Goal: Contribute content

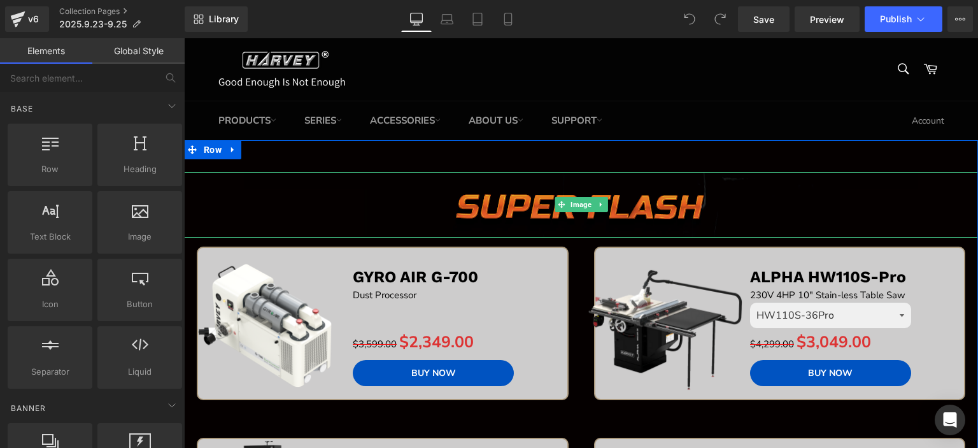
click at [508, 189] on img at bounding box center [581, 205] width 675 height 66
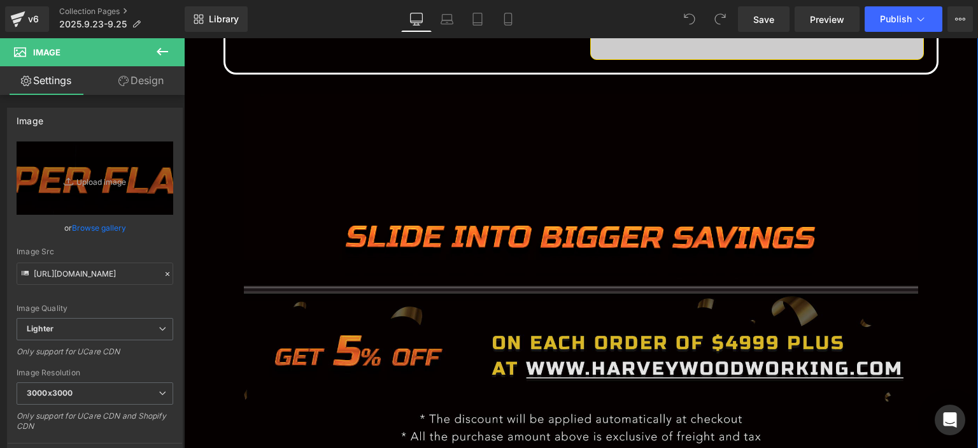
scroll to position [1720, 0]
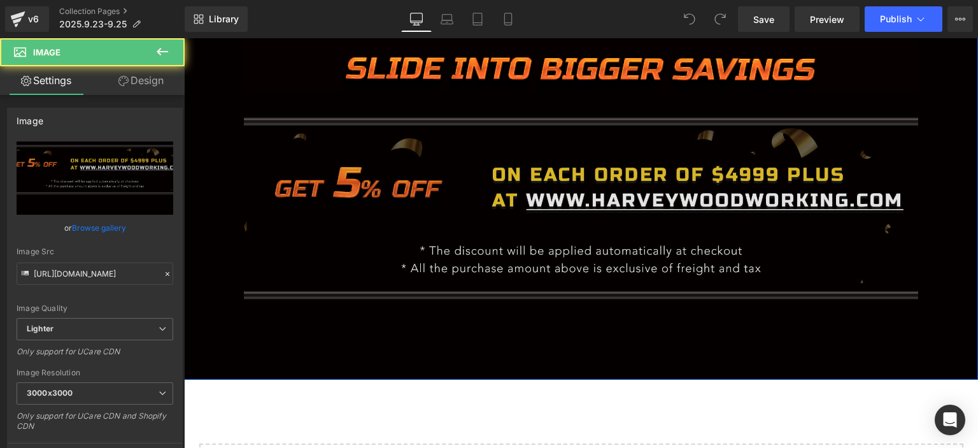
click at [503, 211] on img at bounding box center [581, 238] width 675 height 269
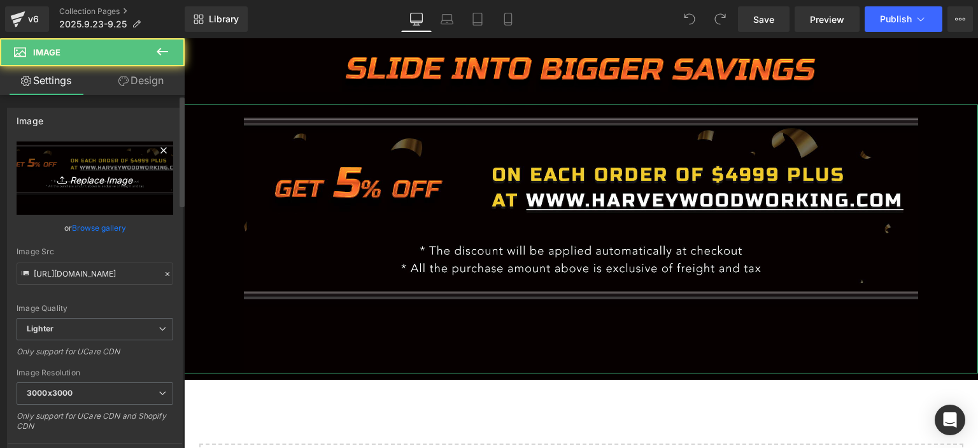
click at [78, 165] on link "Replace Image" at bounding box center [95, 177] width 157 height 73
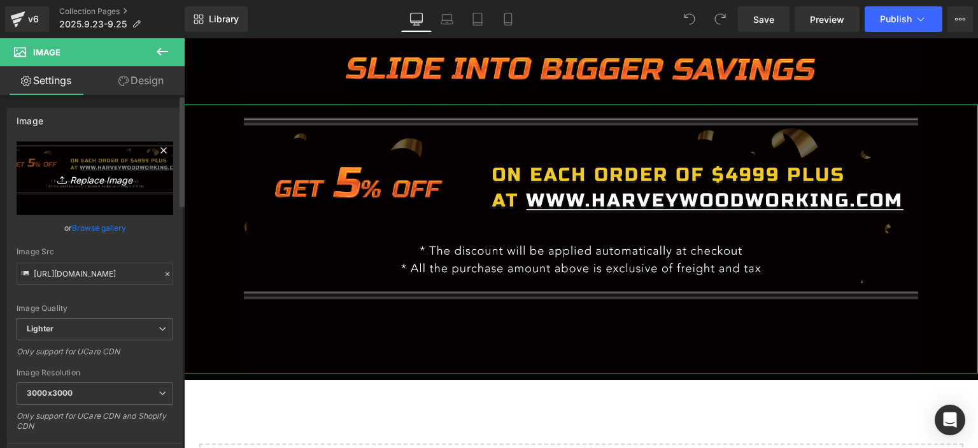
type input "C:\fakepath\微信图片_20250923191429.jpg"
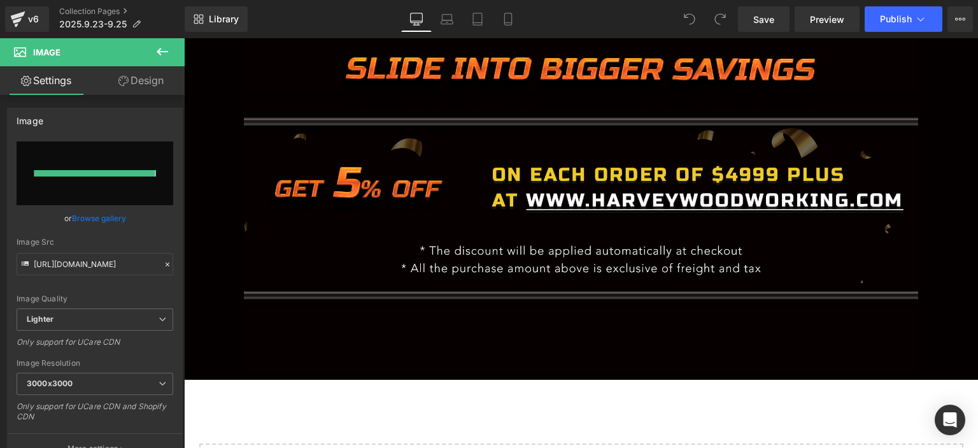
type input "[URL][DOMAIN_NAME]"
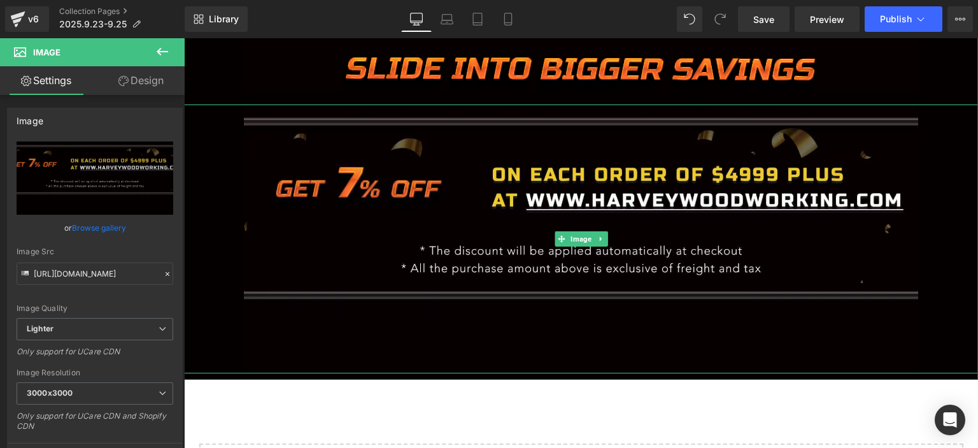
click at [945, 151] on div at bounding box center [581, 238] width 794 height 269
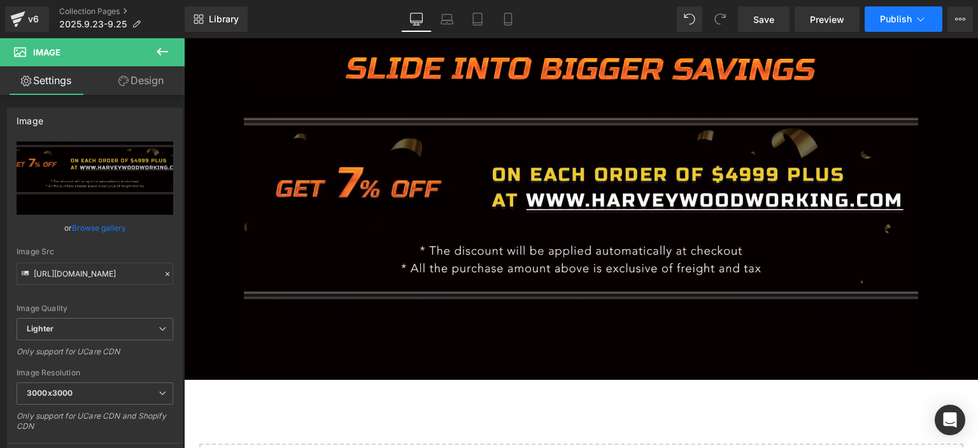
click at [898, 22] on span "Publish" at bounding box center [896, 19] width 32 height 10
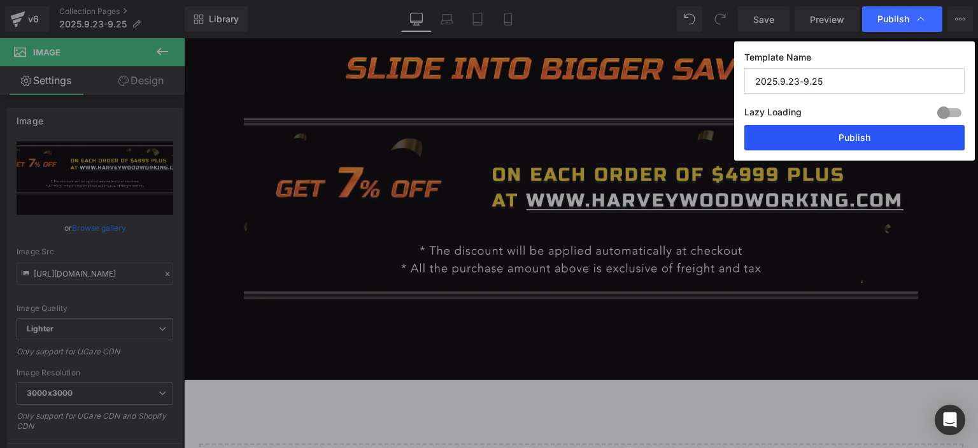
drag, startPoint x: 831, startPoint y: 139, endPoint x: 532, endPoint y: 16, distance: 323.3
click at [831, 139] on button "Publish" at bounding box center [855, 137] width 220 height 25
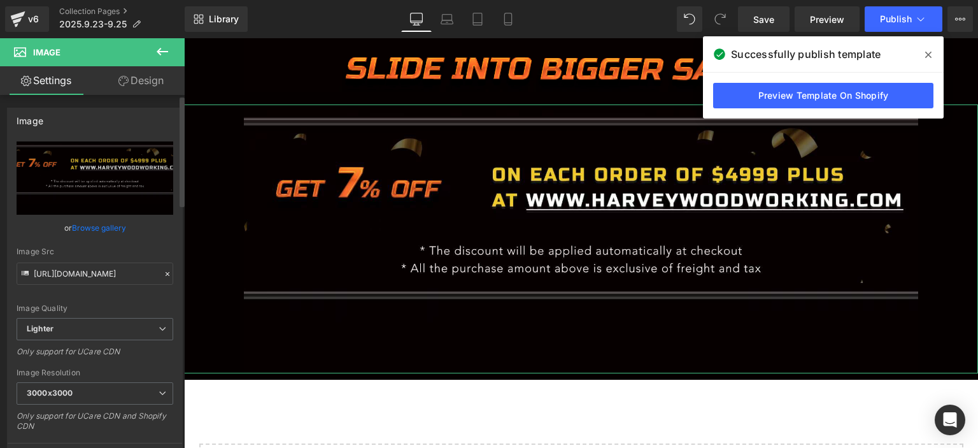
click at [135, 236] on div "Image Quality Lighter Lightest Lighter Lighter Lightest Only support for UCare …" at bounding box center [95, 229] width 157 height 176
